Goal: Task Accomplishment & Management: Use online tool/utility

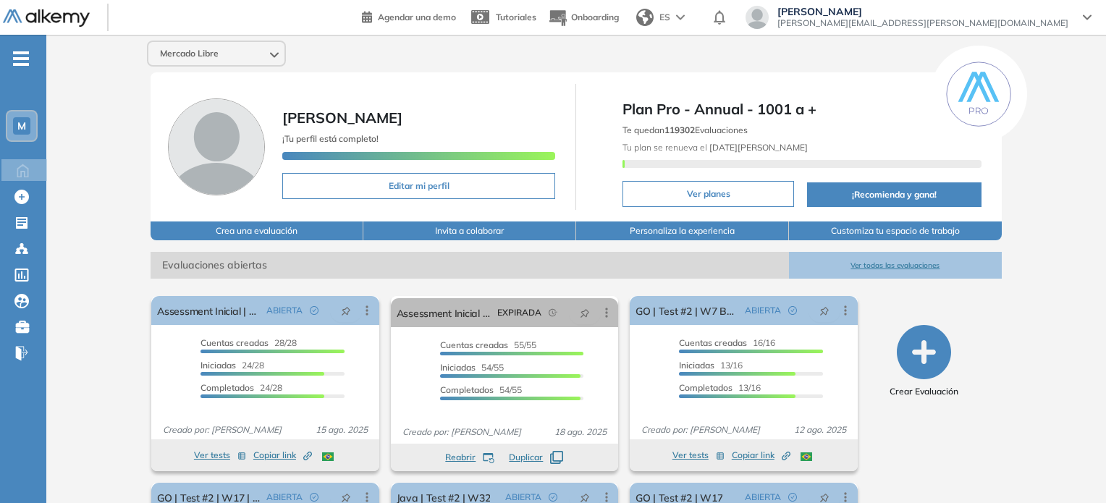
click at [18, 122] on span "M" at bounding box center [21, 126] width 9 height 12
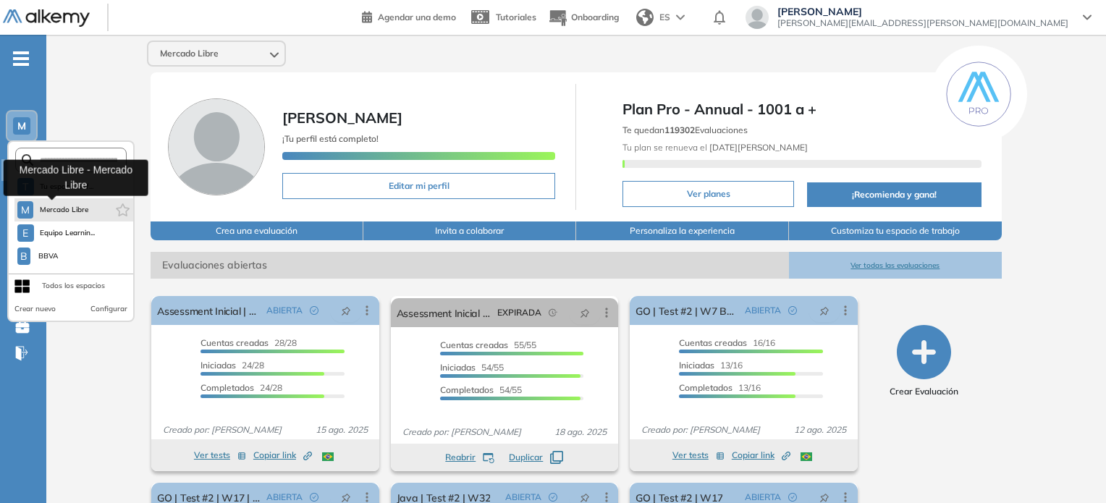
click at [54, 212] on span "Mercado Libre" at bounding box center [64, 210] width 50 height 12
click at [69, 205] on span "Mercado Libre" at bounding box center [64, 210] width 50 height 12
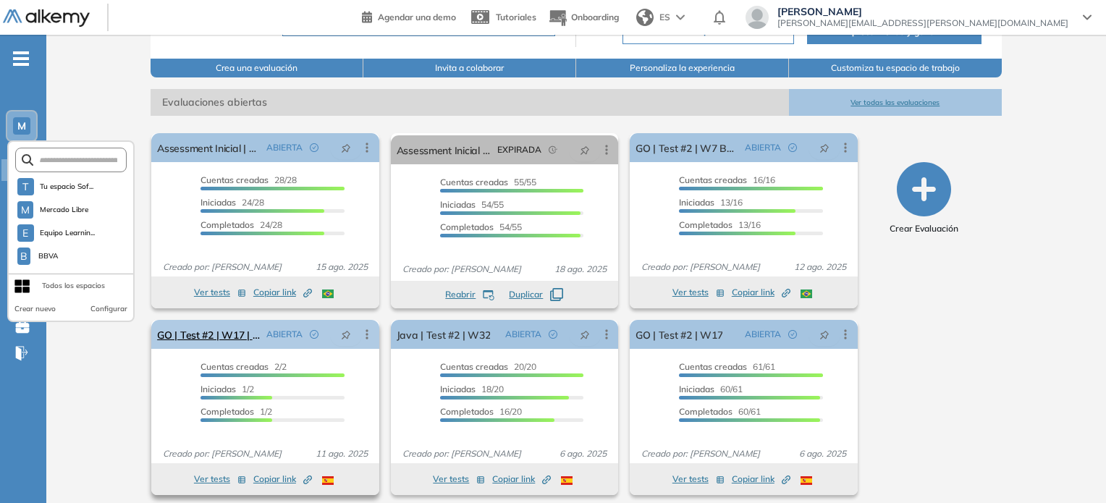
scroll to position [171, 0]
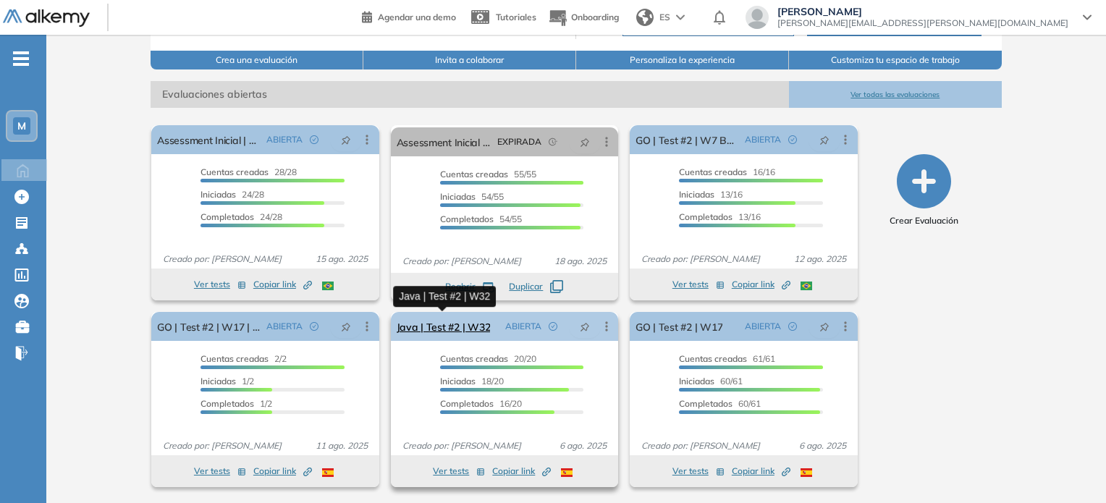
click at [478, 322] on link "Java | Test #2 | W32" at bounding box center [444, 326] width 94 height 29
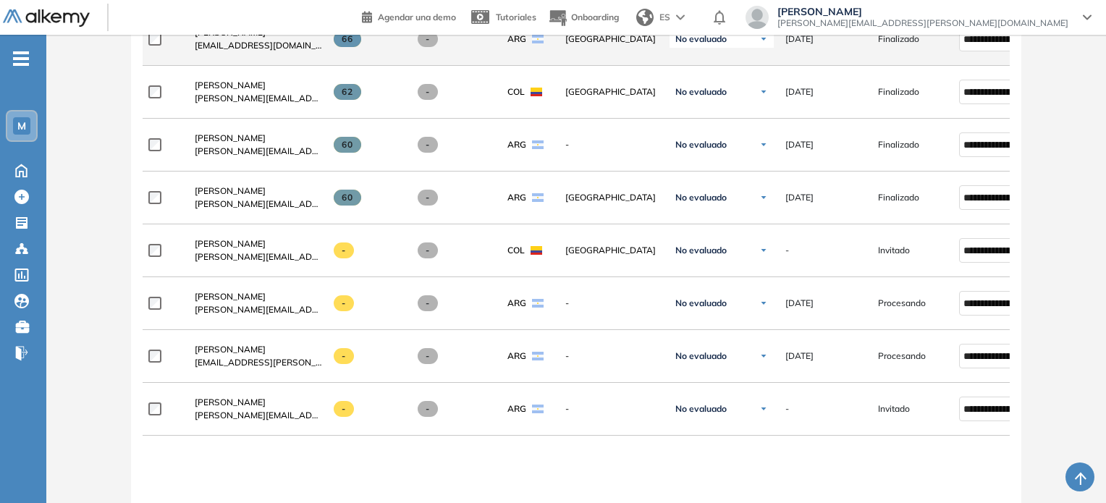
scroll to position [1197, 0]
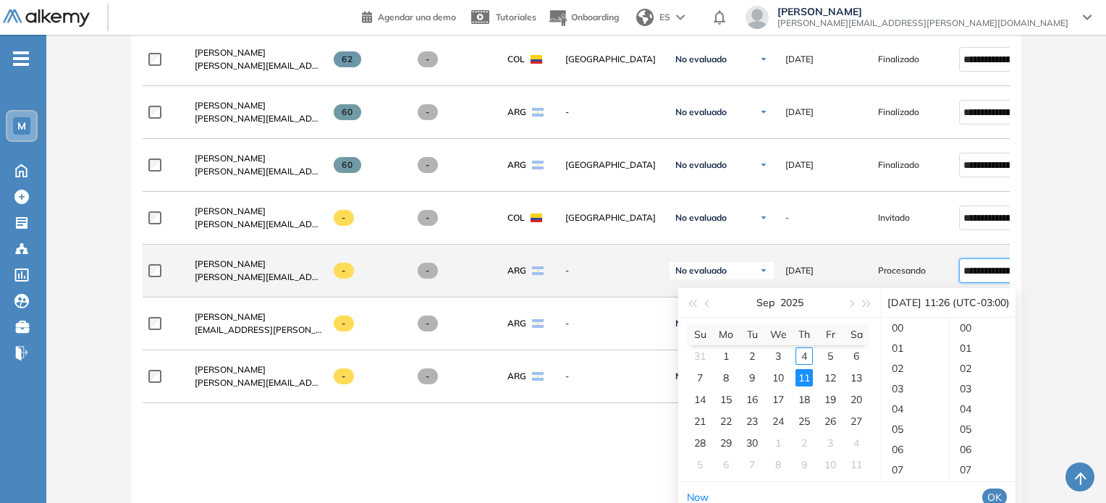
click at [967, 275] on input "**********" at bounding box center [992, 271] width 59 height 16
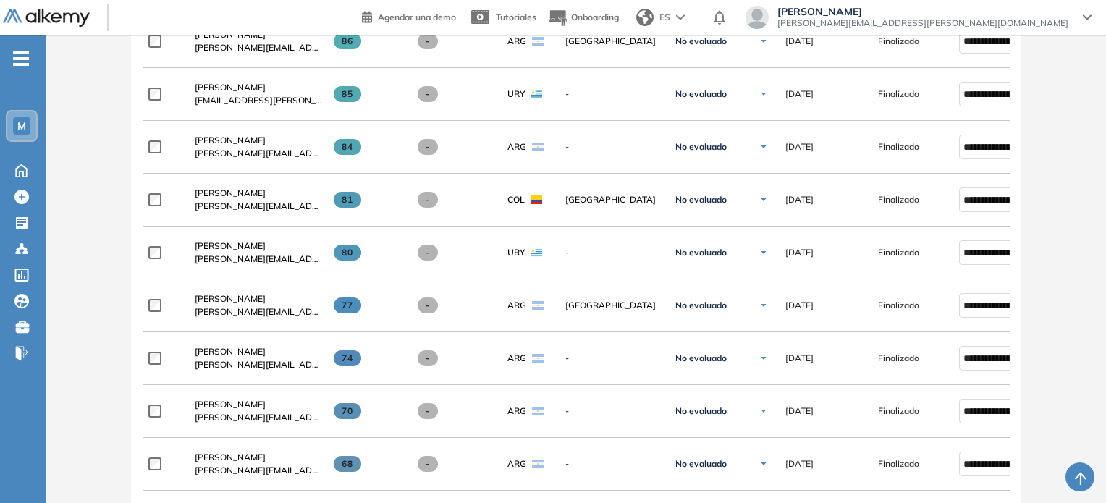
scroll to position [401, 0]
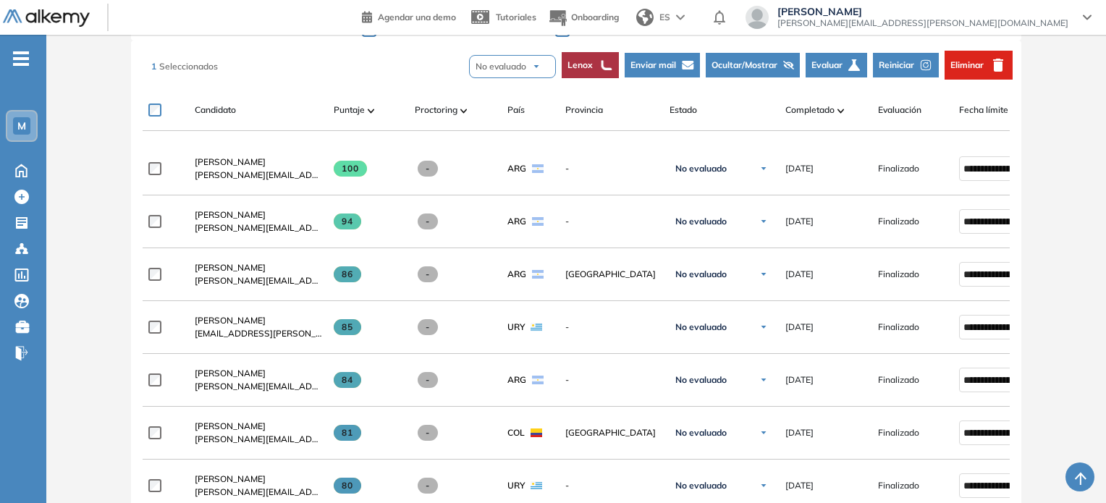
click at [902, 59] on span "Reiniciar" at bounding box center [895, 65] width 35 height 13
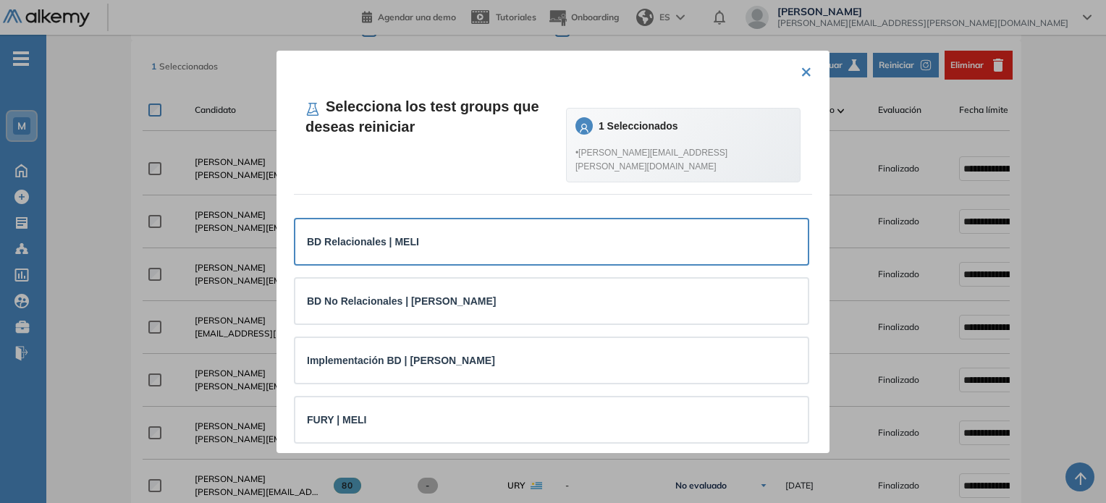
click at [354, 236] on strong "BD Relacionales | MELI" at bounding box center [363, 242] width 112 height 12
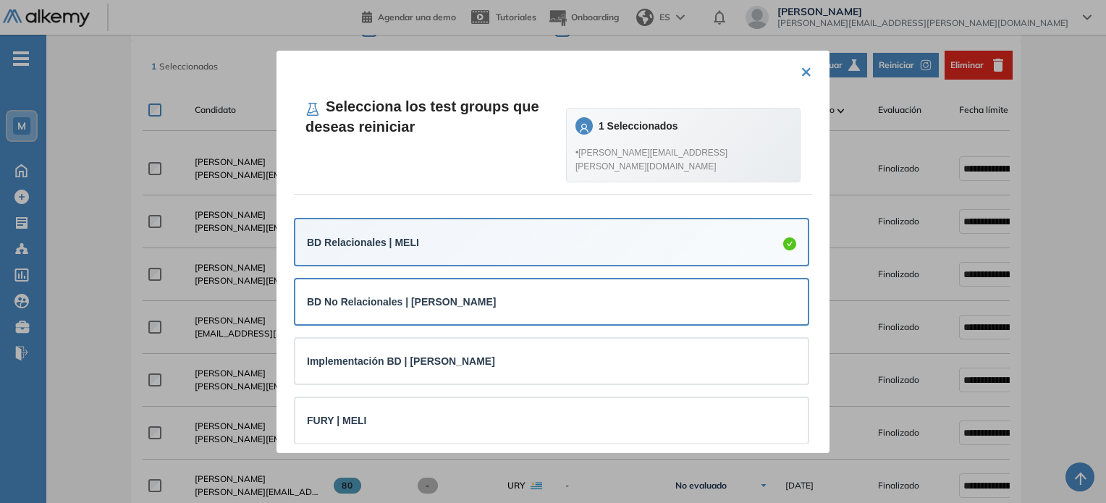
click at [360, 291] on div "BD No Relacionales | MELI" at bounding box center [551, 302] width 489 height 22
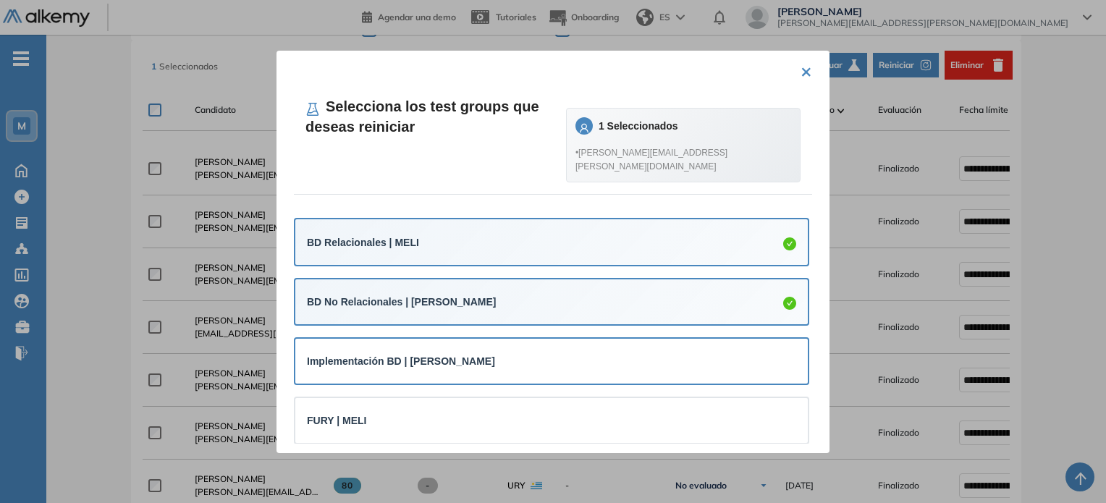
click at [372, 355] on strong "Implementación BD | MELI" at bounding box center [401, 361] width 188 height 12
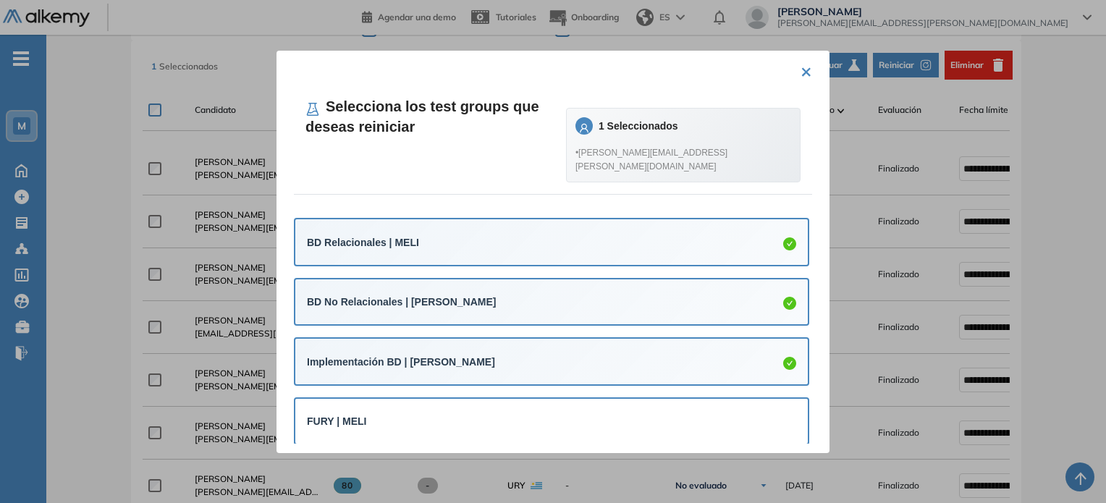
click at [384, 399] on div "FURY | MELI" at bounding box center [551, 421] width 512 height 45
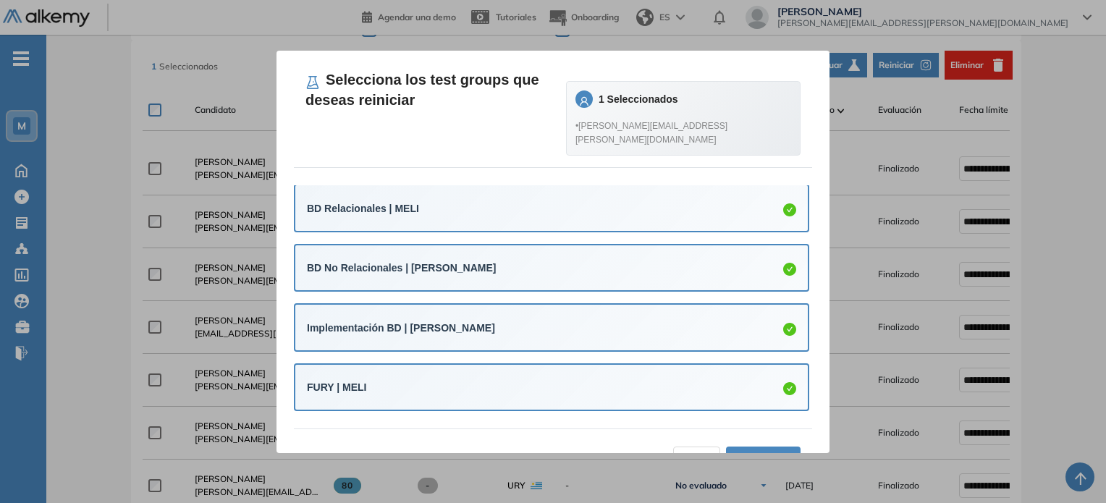
scroll to position [41, 0]
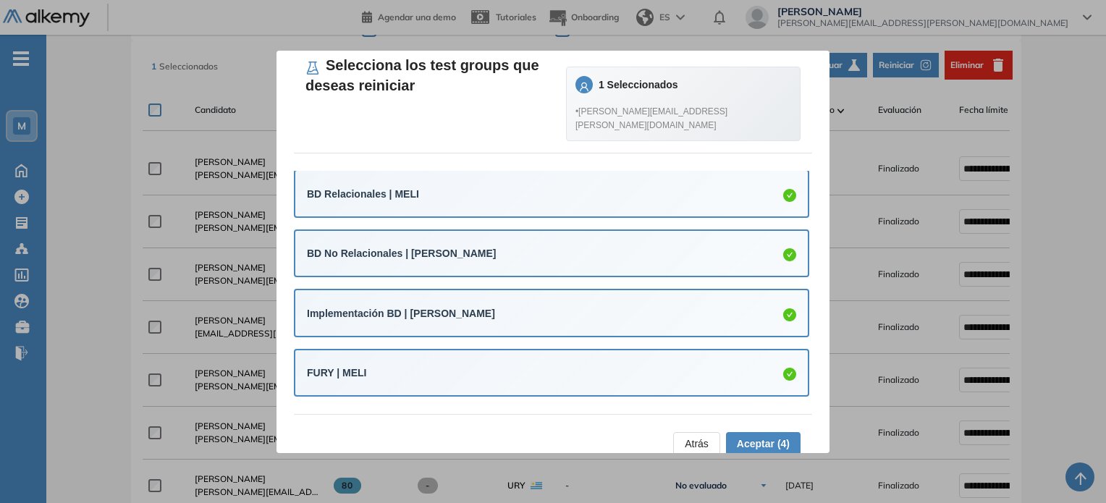
click at [764, 436] on span "Aceptar (4)" at bounding box center [763, 444] width 53 height 16
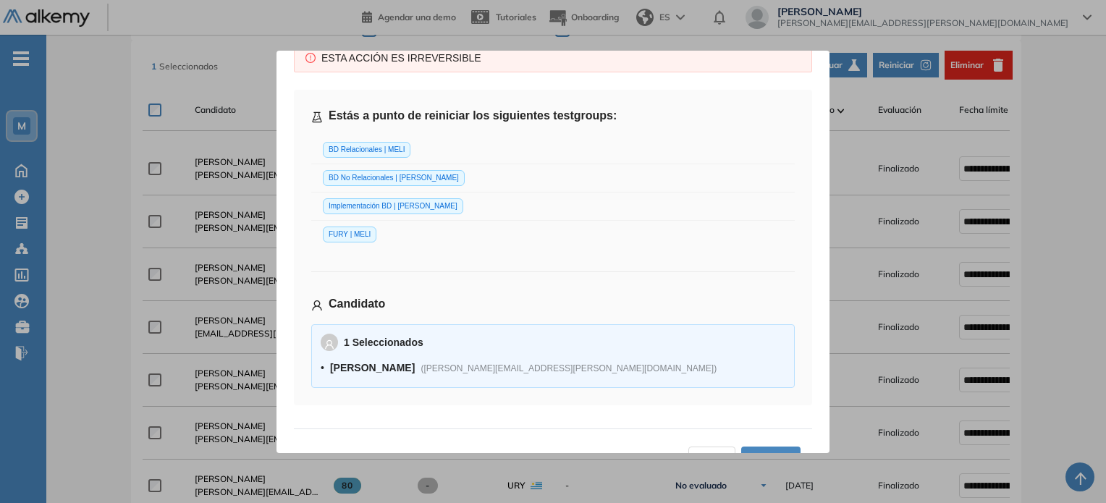
click at [765, 446] on button "Aceptar" at bounding box center [770, 457] width 59 height 23
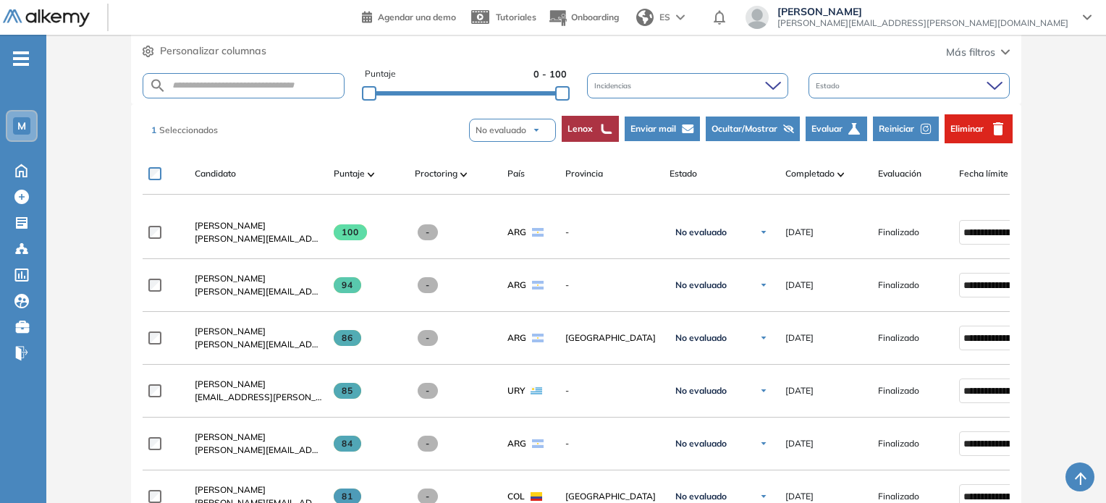
scroll to position [329, 0]
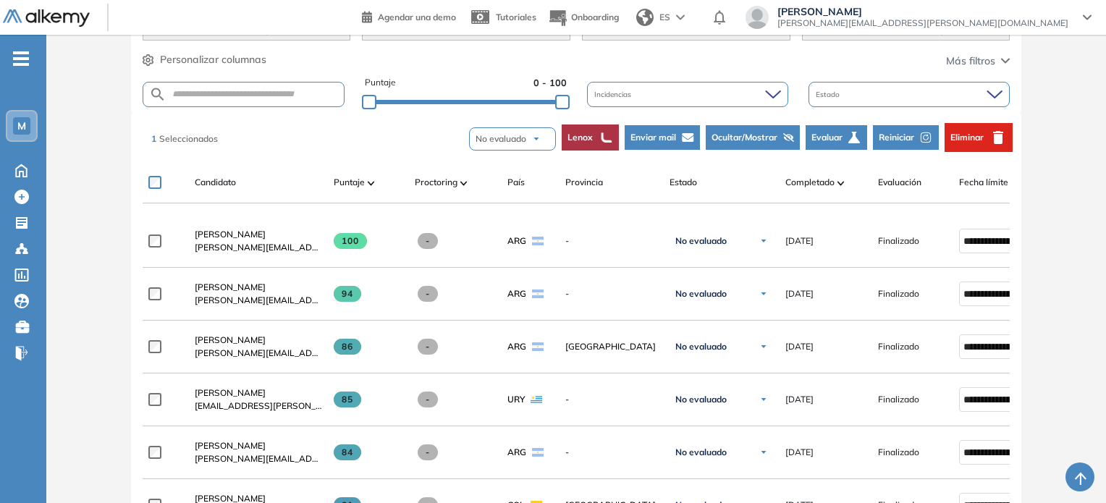
click at [900, 127] on button "Reiniciar" at bounding box center [906, 137] width 66 height 25
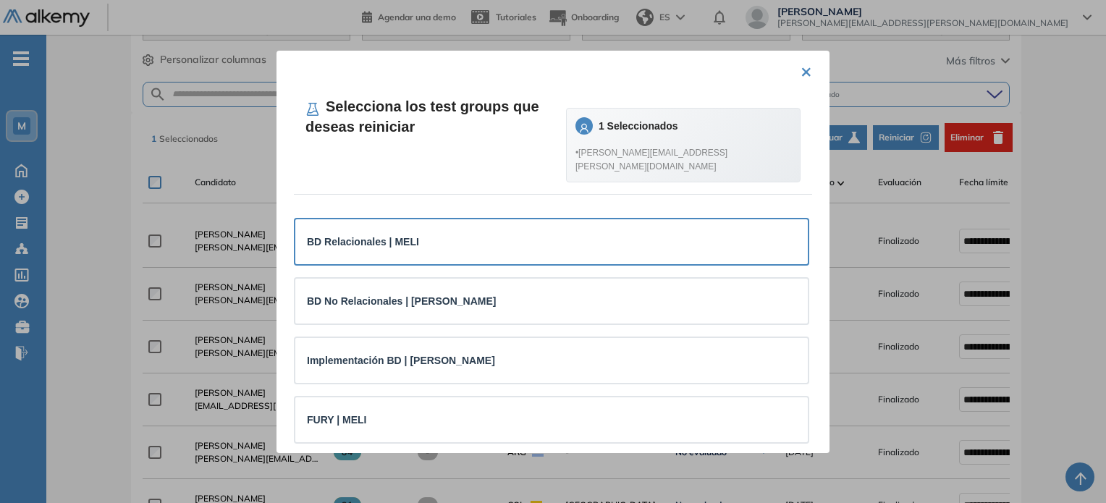
click at [368, 236] on strong "BD Relacionales | MELI" at bounding box center [363, 242] width 112 height 12
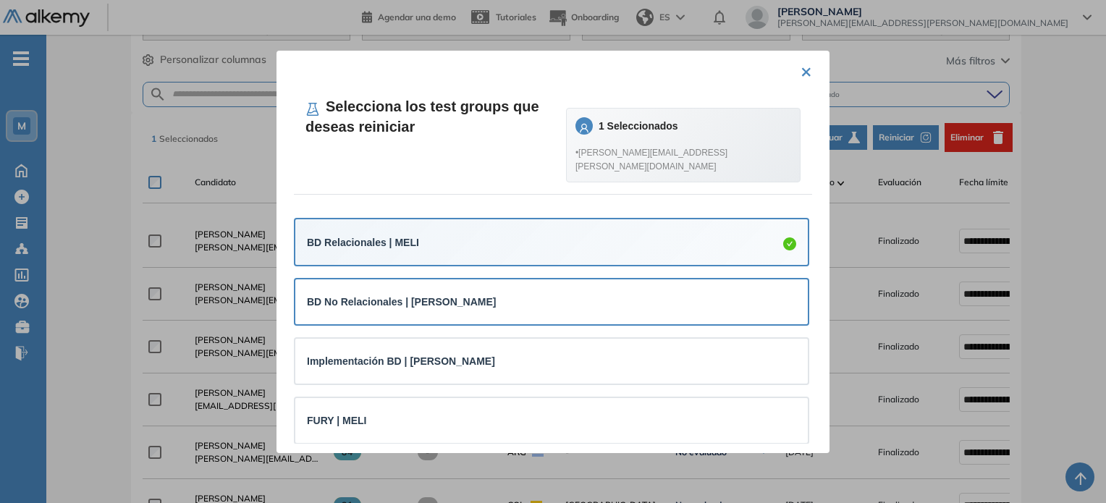
click at [370, 296] on strong "BD No Relacionales | MELI" at bounding box center [401, 302] width 189 height 12
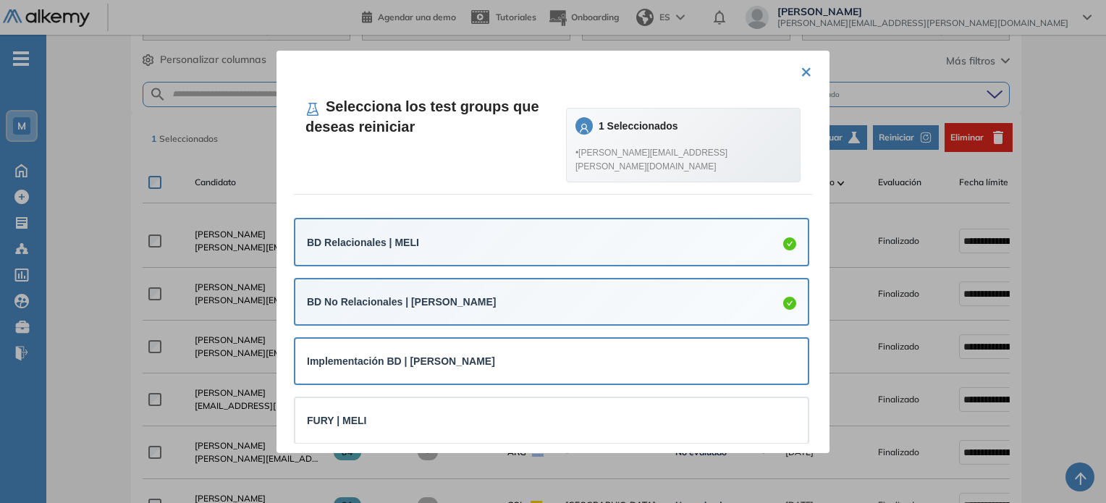
click at [376, 355] on strong "Implementación BD | MELI" at bounding box center [401, 361] width 188 height 12
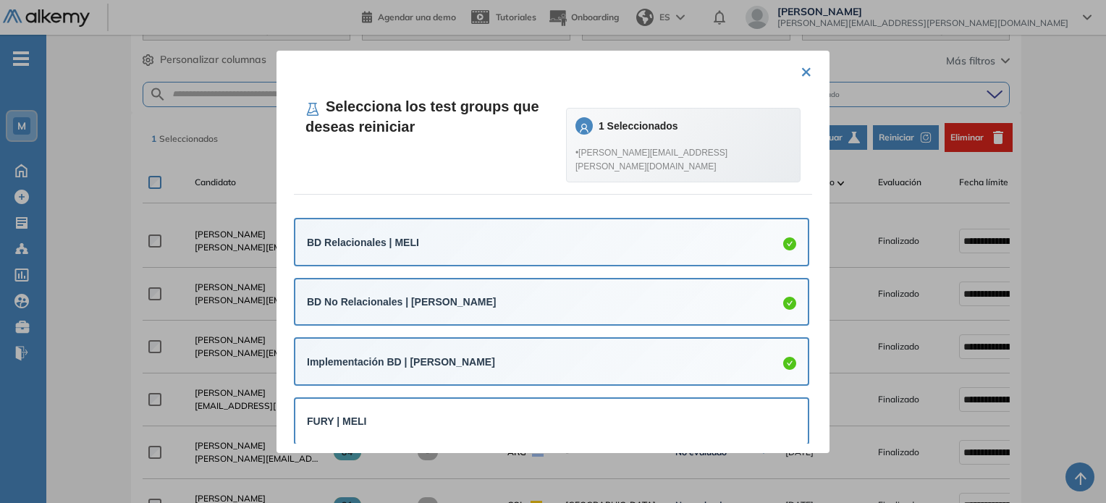
click at [385, 413] on div "FURY | MELI" at bounding box center [551, 421] width 489 height 16
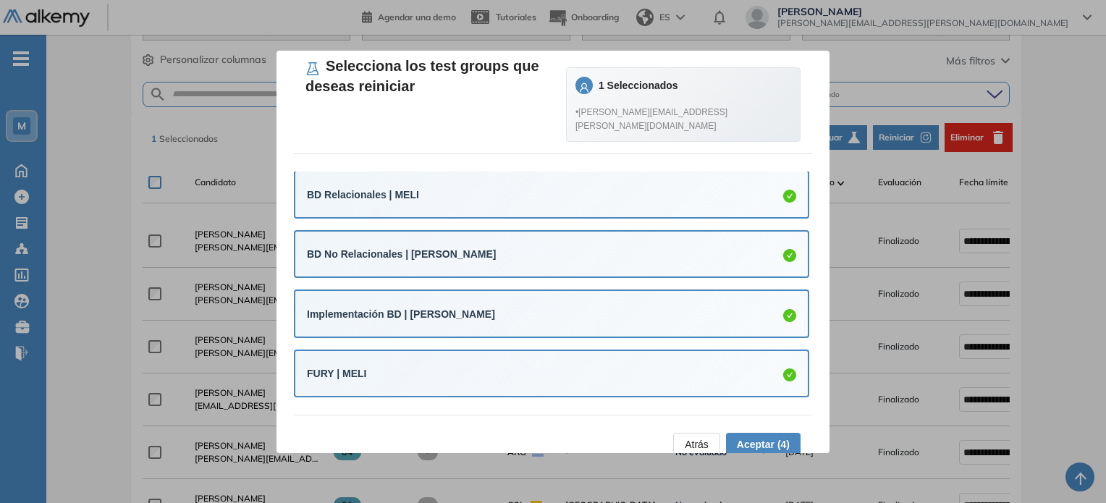
scroll to position [41, 0]
click at [771, 436] on span "Aceptar (4)" at bounding box center [763, 444] width 53 height 16
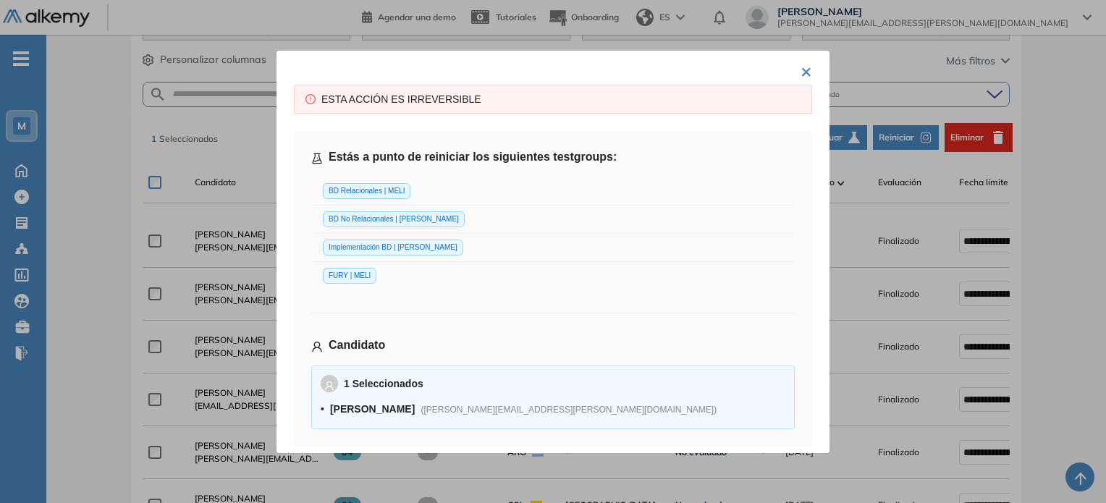
scroll to position [68, 0]
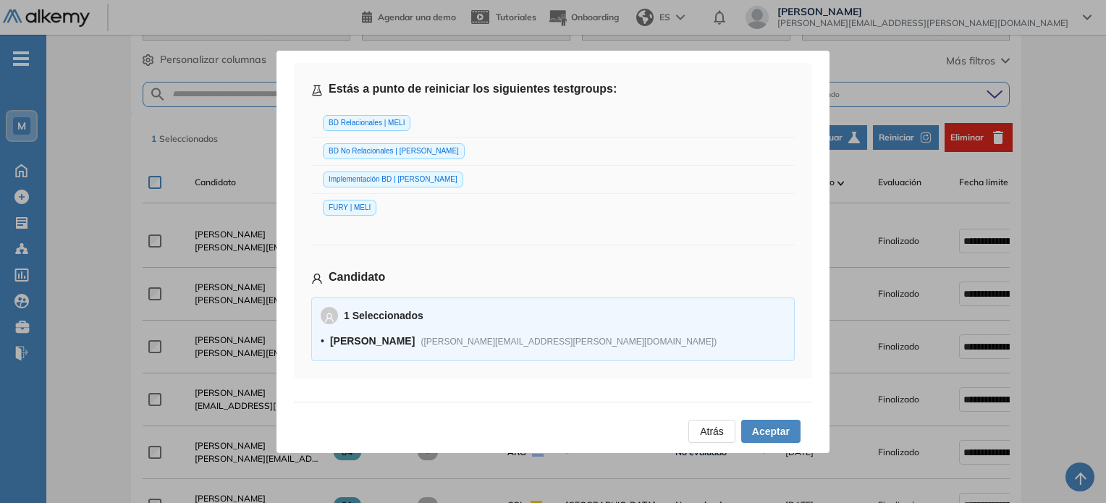
click at [762, 433] on span "Aceptar" at bounding box center [771, 431] width 38 height 16
